Goal: Check status: Check status

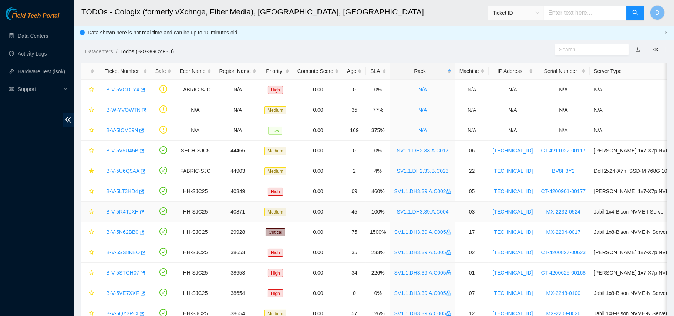
scroll to position [0, 0]
click at [528, 13] on span "Ticket ID" at bounding box center [516, 12] width 47 height 11
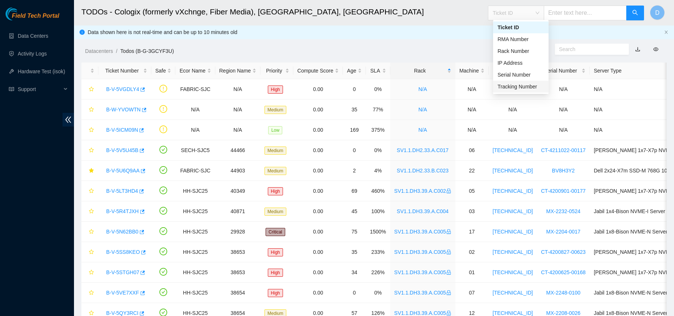
click at [511, 81] on div "Tracking Number" at bounding box center [520, 87] width 55 height 12
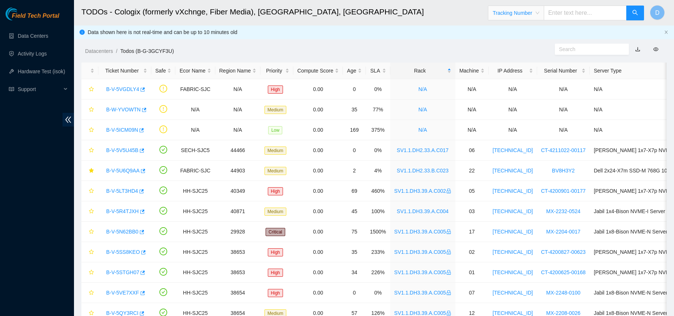
click at [558, 13] on input "text" at bounding box center [585, 13] width 83 height 15
paste input "473665209621"
type input "473665209621"
click at [630, 14] on button "button" at bounding box center [635, 13] width 18 height 15
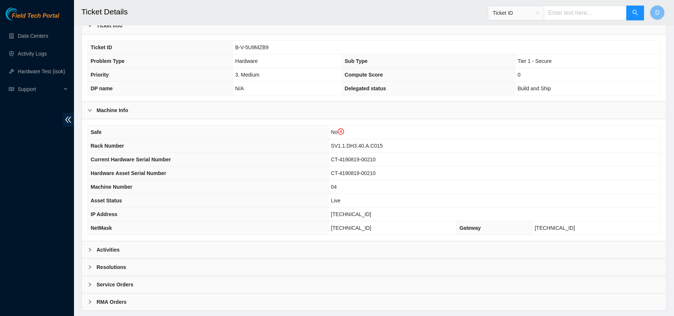
scroll to position [175, 0]
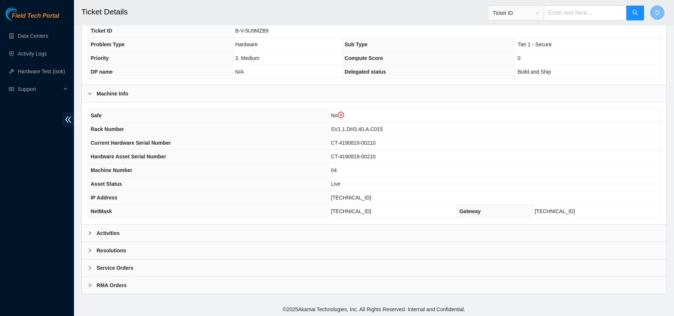
click at [109, 234] on b "Activities" at bounding box center [108, 233] width 23 height 8
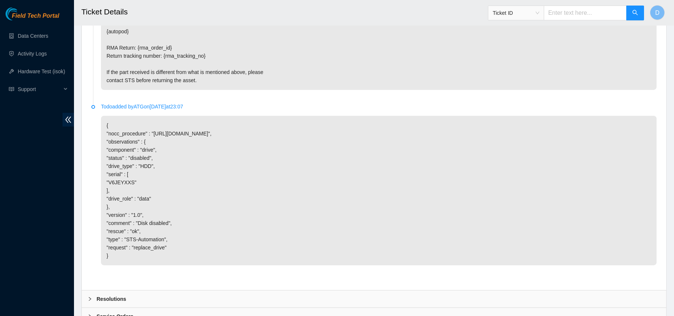
scroll to position [634, 0]
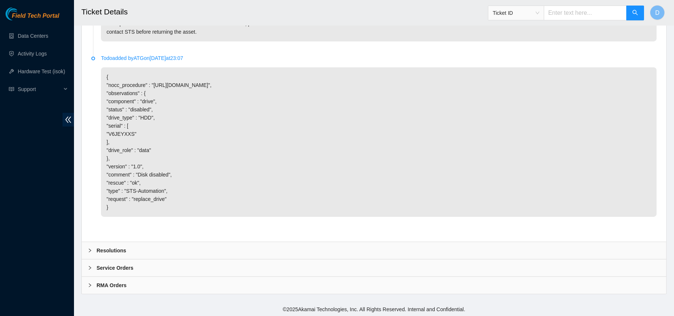
click at [117, 242] on div "Resolutions" at bounding box center [374, 250] width 584 height 17
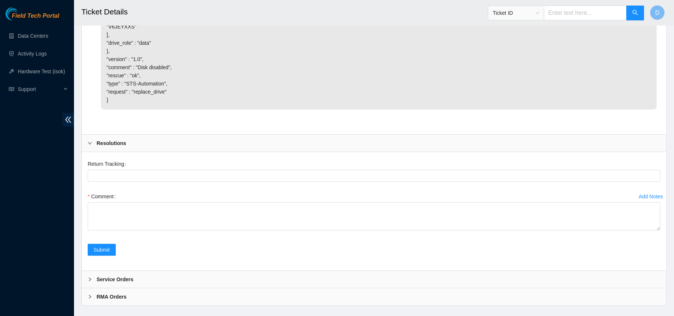
scroll to position [753, 0]
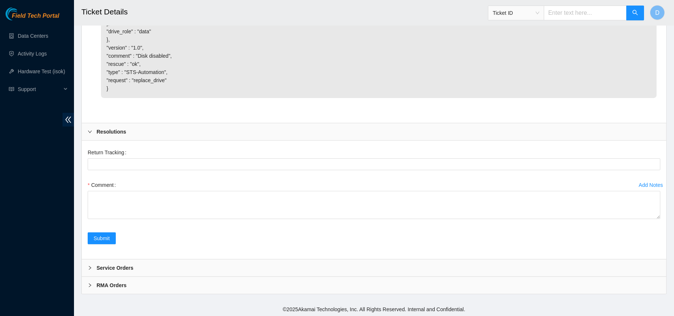
click at [115, 266] on b "Service Orders" at bounding box center [115, 268] width 37 height 8
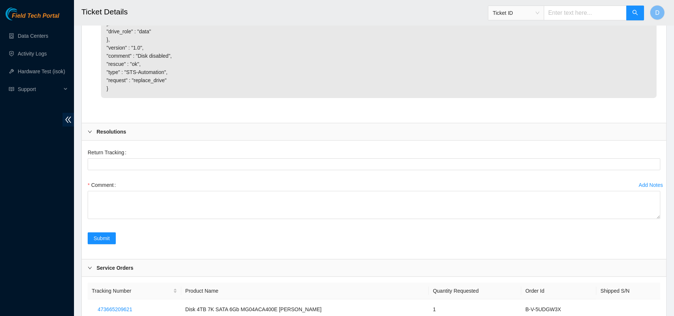
scroll to position [802, 0]
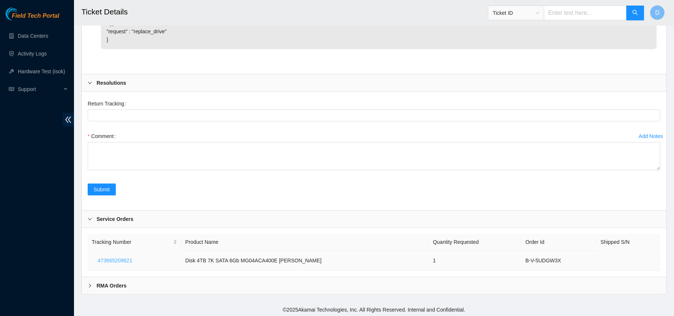
click at [116, 259] on span "473665209621" at bounding box center [115, 260] width 34 height 8
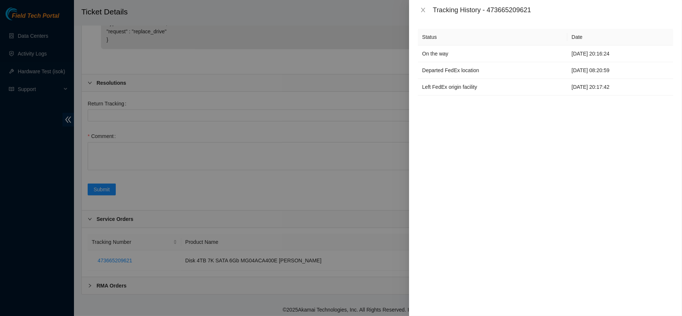
click at [423, 4] on div "Tracking History - 473665209621" at bounding box center [545, 10] width 273 height 20
click at [423, 6] on div "Tracking History - 473665209621" at bounding box center [545, 10] width 255 height 8
click at [422, 8] on icon "close" at bounding box center [423, 10] width 6 height 6
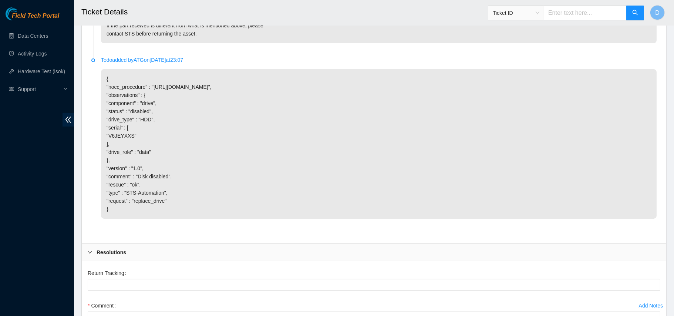
scroll to position [622, 0]
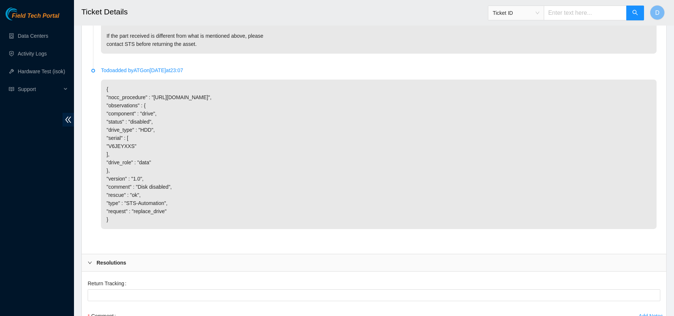
click at [505, 13] on span "Ticket ID" at bounding box center [516, 12] width 47 height 11
click at [512, 83] on div "Tracking Number" at bounding box center [521, 86] width 47 height 8
click at [564, 13] on input "text" at bounding box center [585, 13] width 83 height 15
paste input "450826213779"
type input "450826213779"
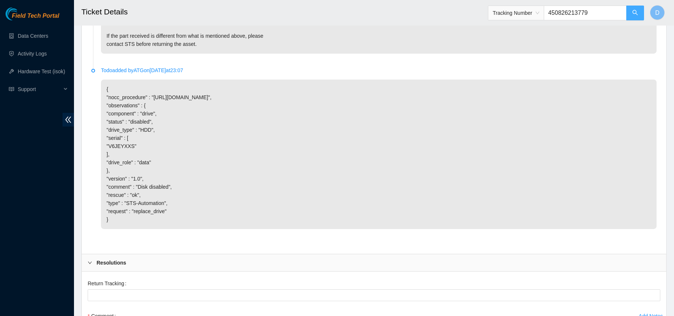
click at [633, 14] on icon "search" at bounding box center [635, 13] width 6 height 6
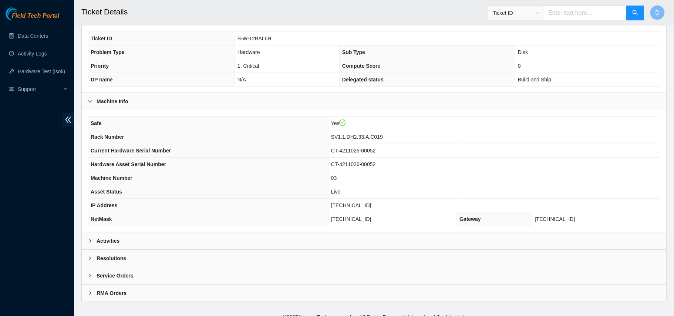
scroll to position [161, 0]
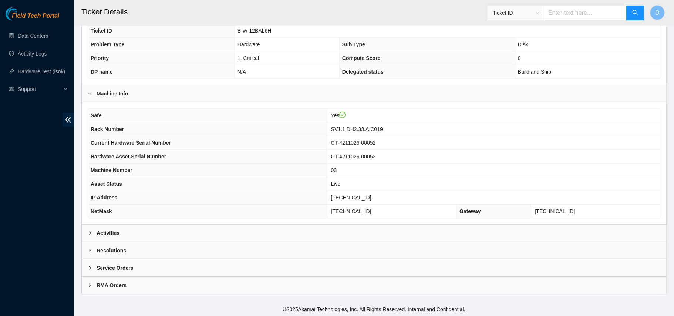
click at [102, 270] on b "Service Orders" at bounding box center [115, 268] width 37 height 8
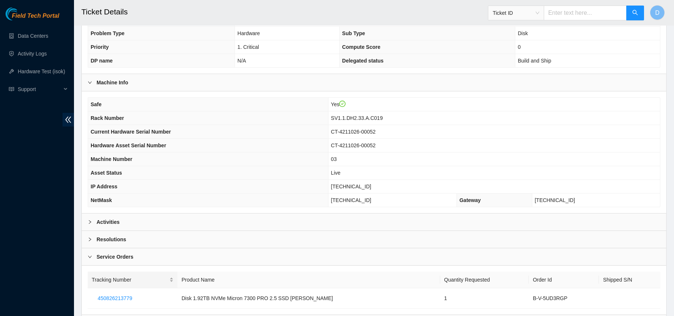
scroll to position [173, 0]
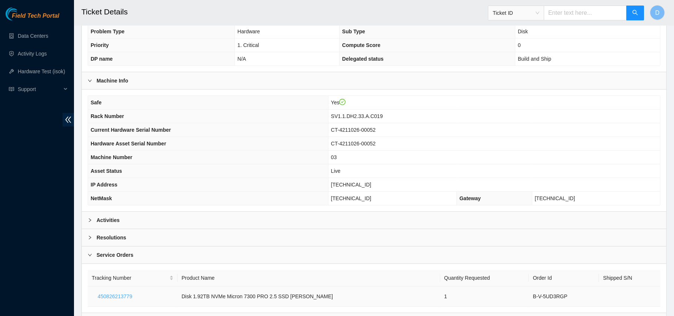
click at [111, 294] on span "450826213779" at bounding box center [115, 296] width 34 height 8
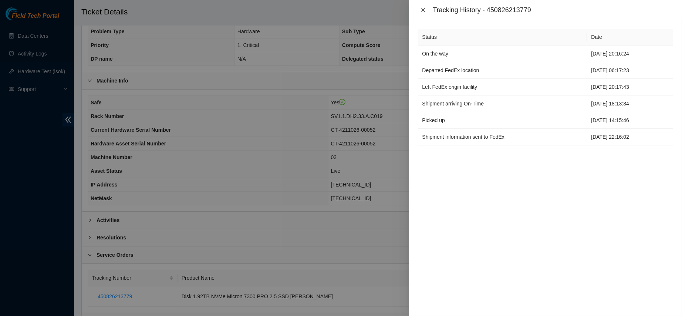
click at [422, 10] on icon "close" at bounding box center [423, 10] width 6 height 6
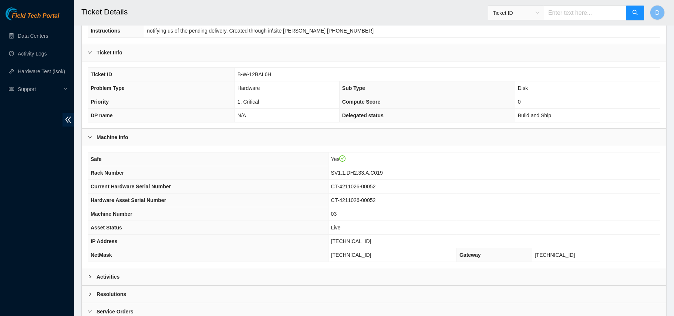
scroll to position [210, 0]
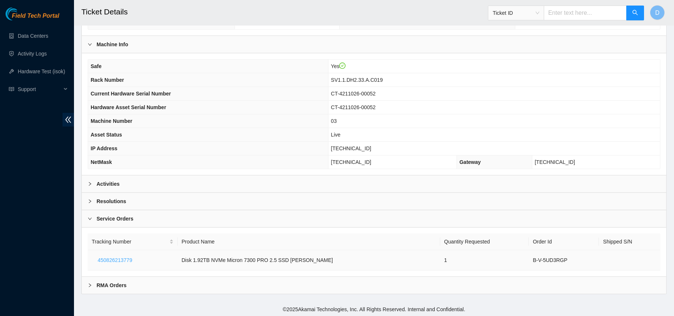
click at [121, 260] on span "450826213779" at bounding box center [115, 260] width 34 height 8
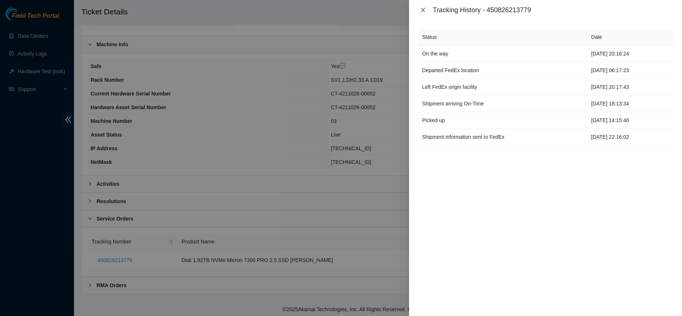
click at [425, 8] on icon "close" at bounding box center [423, 10] width 4 height 4
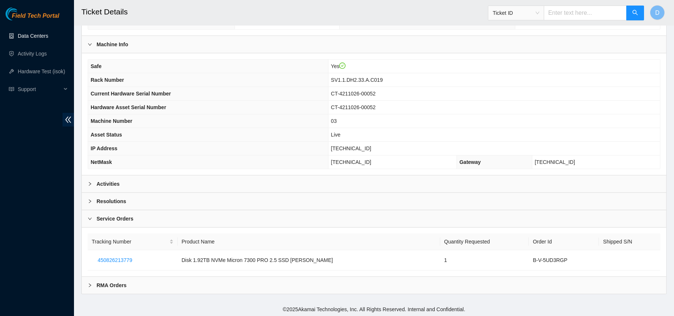
click at [48, 33] on link "Data Centers" at bounding box center [33, 36] width 30 height 6
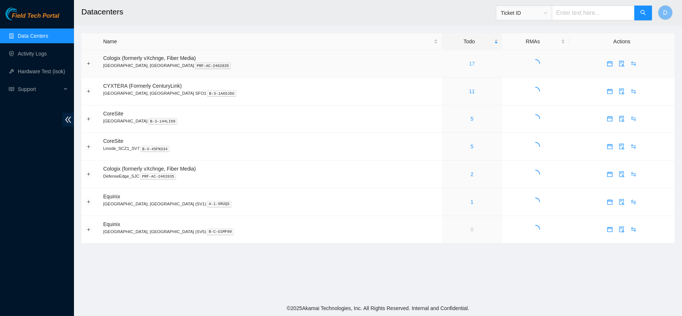
click at [469, 64] on link "17" at bounding box center [472, 64] width 6 height 6
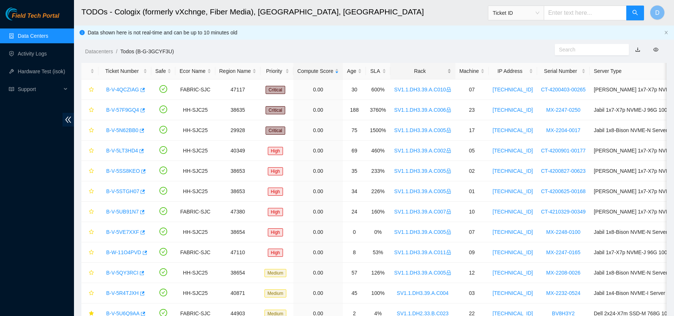
click at [416, 67] on div "Rack" at bounding box center [422, 71] width 57 height 8
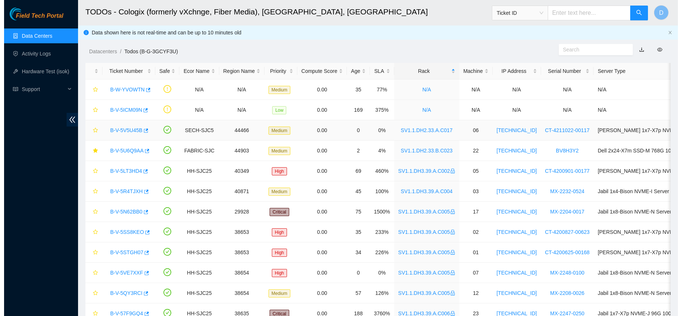
scroll to position [140, 0]
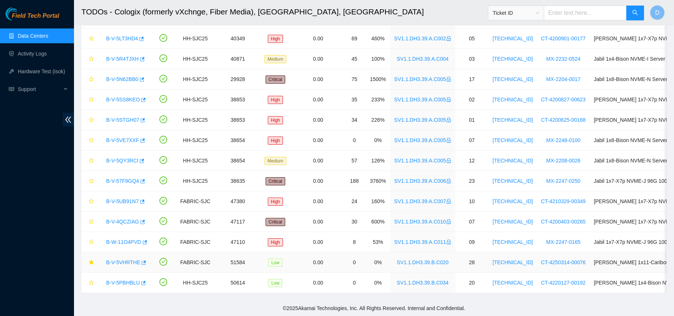
click at [124, 259] on link "B-V-5VHRTHE" at bounding box center [123, 262] width 34 height 6
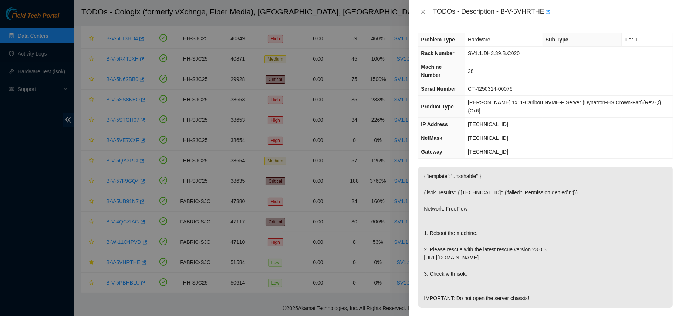
scroll to position [254, 0]
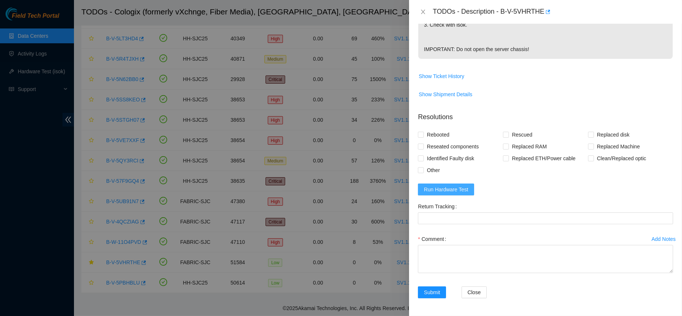
click at [434, 186] on span "Run Hardware Test" at bounding box center [446, 189] width 44 height 8
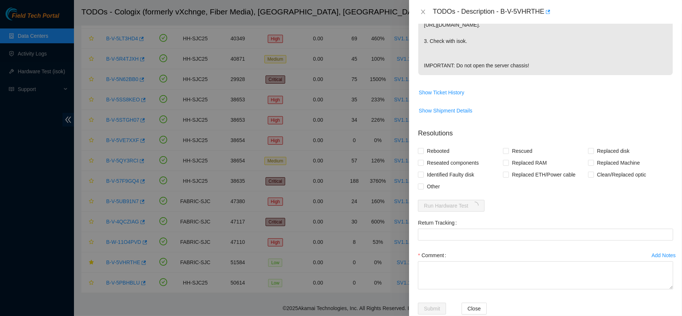
scroll to position [236, 0]
